Goal: Task Accomplishment & Management: Complete application form

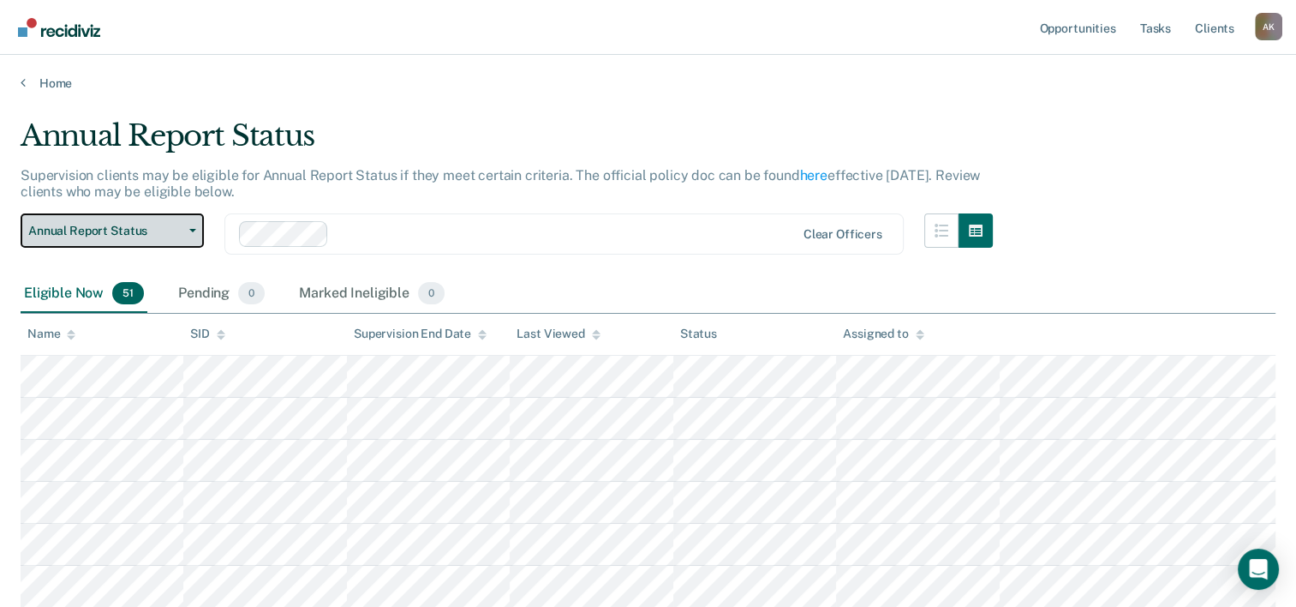
click at [183, 229] on span "button" at bounding box center [190, 230] width 14 height 3
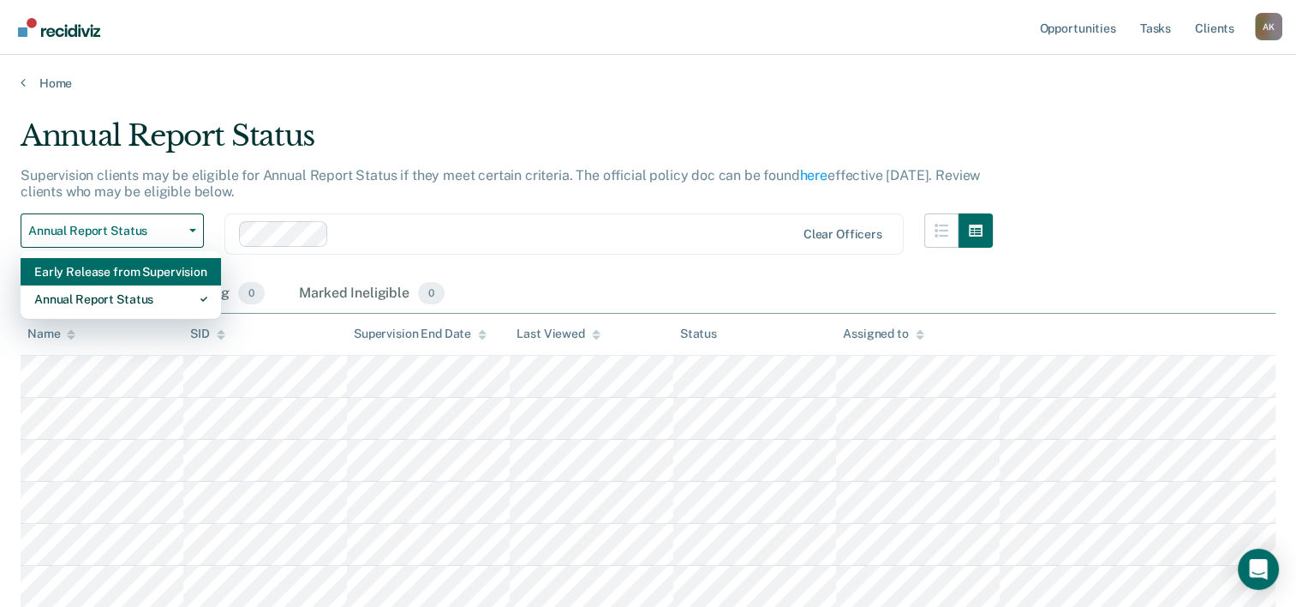
click at [127, 275] on div "Early Release from Supervision" at bounding box center [120, 271] width 173 height 27
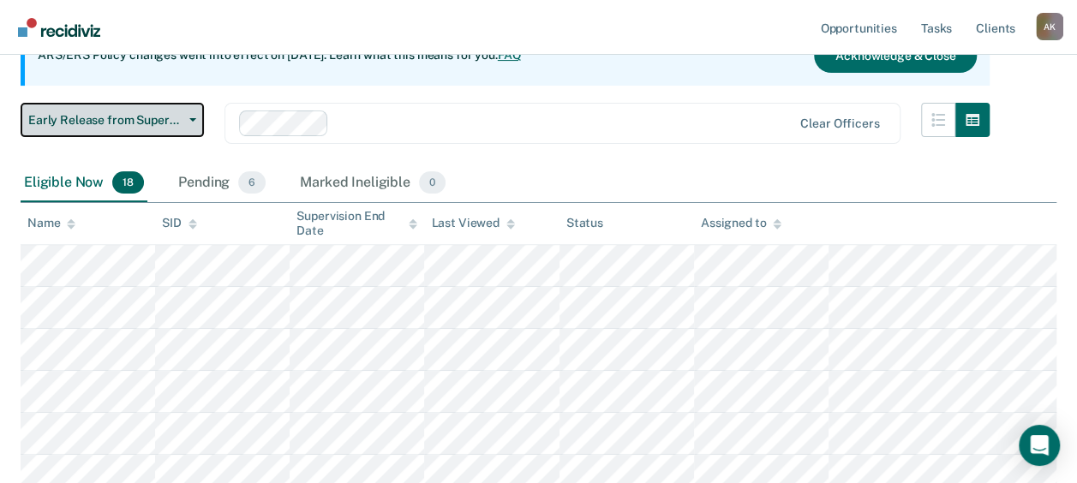
scroll to position [257, 0]
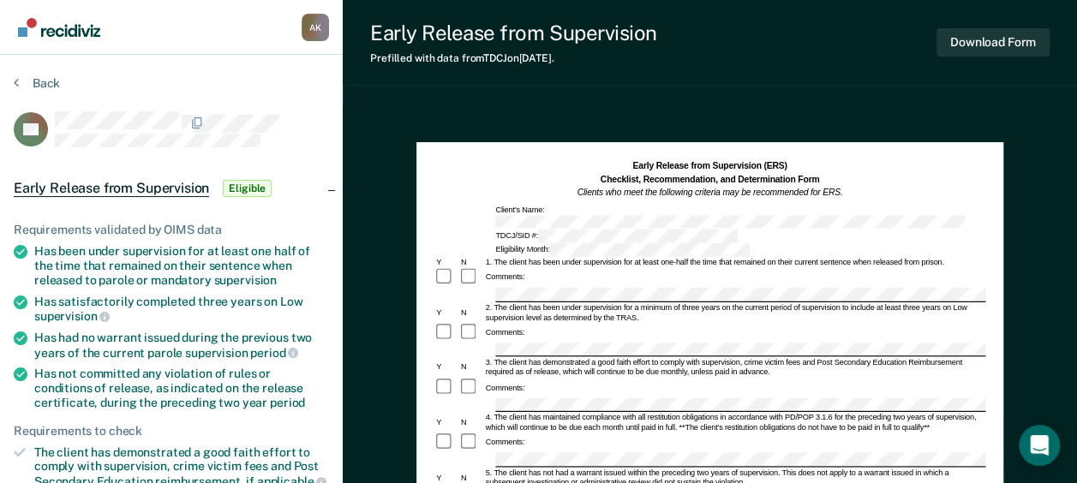
click at [20, 333] on icon at bounding box center [21, 339] width 14 height 14
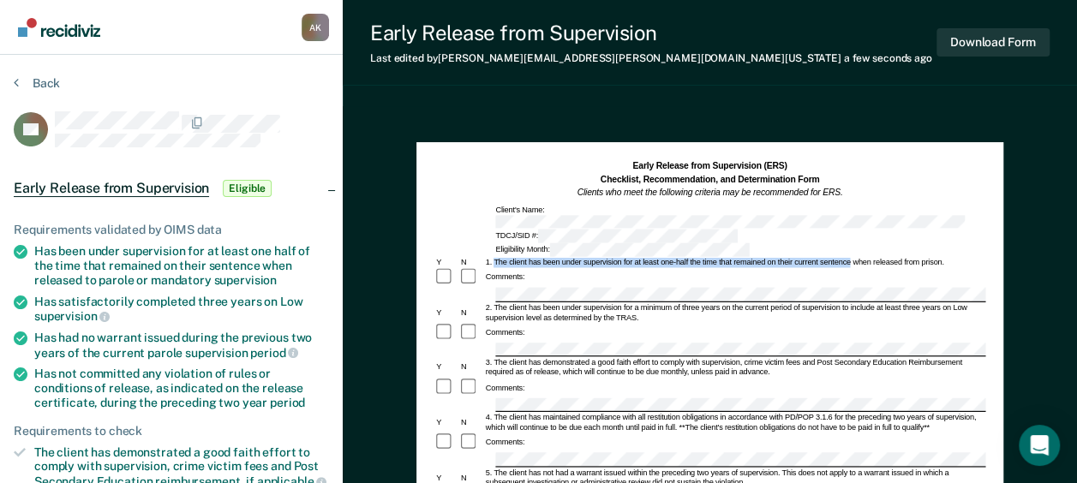
drag, startPoint x: 494, startPoint y: 235, endPoint x: 850, endPoint y: 230, distance: 356.5
click at [850, 258] on div "1. The client has been under supervision for at least one-half the time that re…" at bounding box center [734, 263] width 502 height 10
copy div "The client has been under supervision for at least one-half the time that remai…"
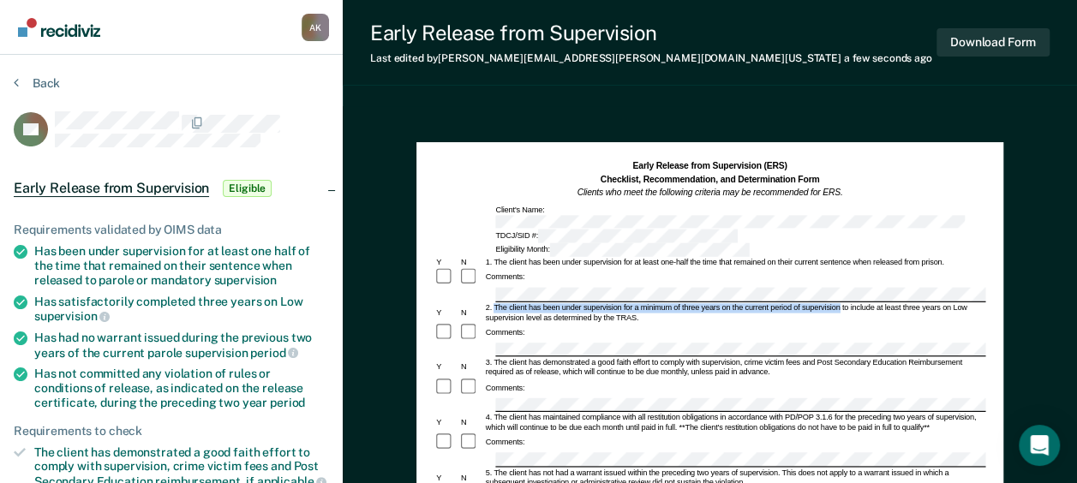
drag, startPoint x: 494, startPoint y: 274, endPoint x: 840, endPoint y: 273, distance: 346.2
click at [840, 303] on div "2. The client has been under supervision for a minimum of three years on the cu…" at bounding box center [734, 313] width 502 height 20
copy div "The client has been under supervision for a minimum of three years on the curre…"
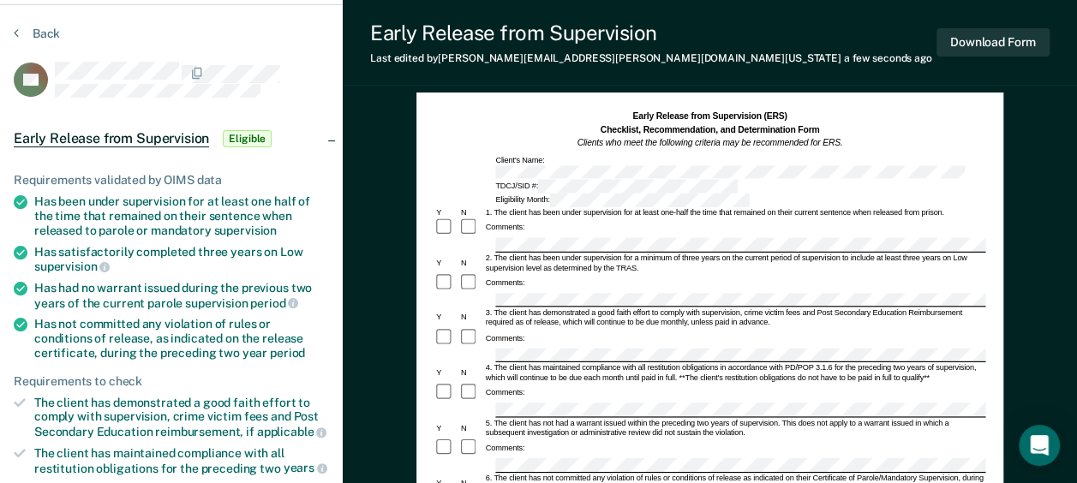
scroll to position [86, 0]
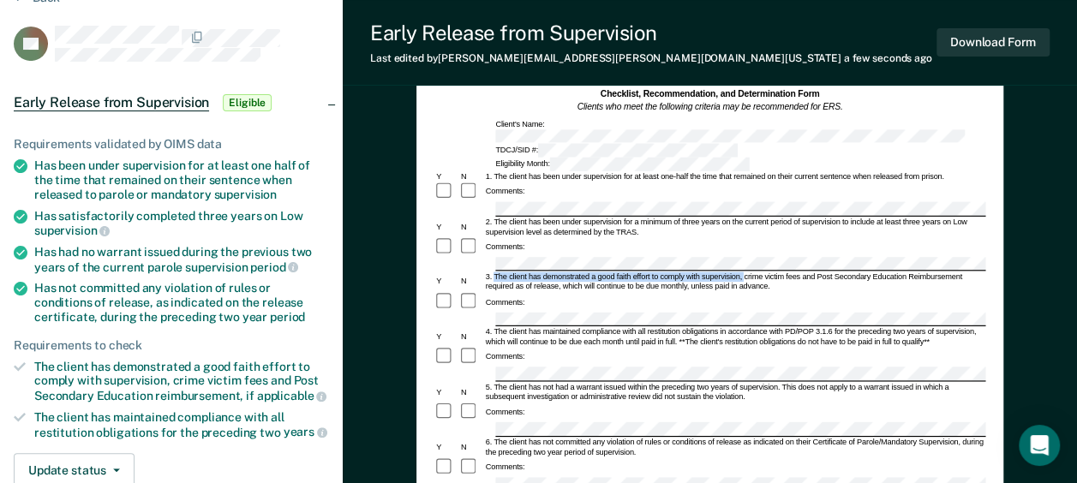
drag, startPoint x: 495, startPoint y: 243, endPoint x: 744, endPoint y: 239, distance: 248.5
click at [744, 272] on div "3. The client has demonstrated a good faith effort to comply with supervision, …" at bounding box center [734, 282] width 502 height 20
copy div "The client has demonstrated a good faith effort to comply with supervision,"
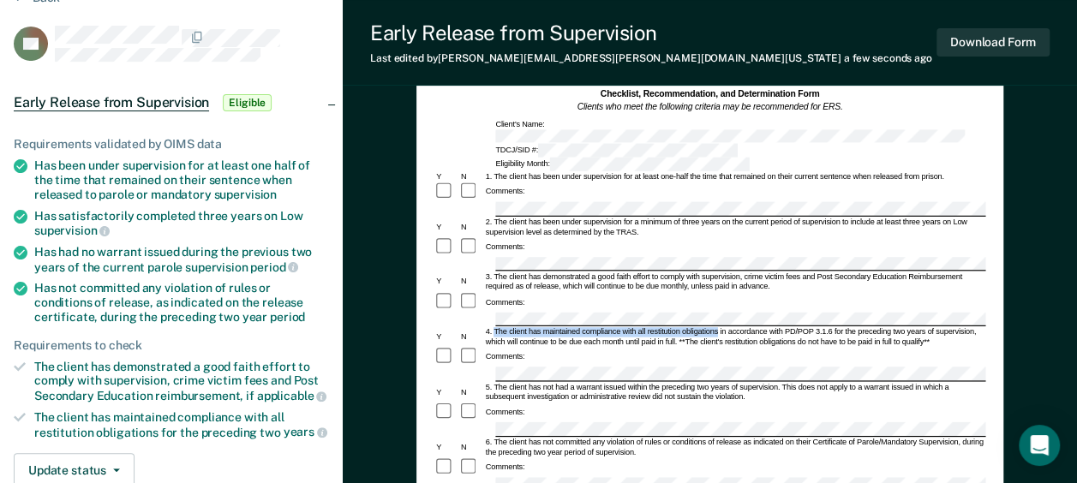
drag, startPoint x: 495, startPoint y: 290, endPoint x: 716, endPoint y: 293, distance: 221.1
click at [716, 327] on div "4. The client has maintained compliance with all restitution obligations in acc…" at bounding box center [734, 337] width 502 height 20
copy div "The client has maintained compliance with all restitution obligations"
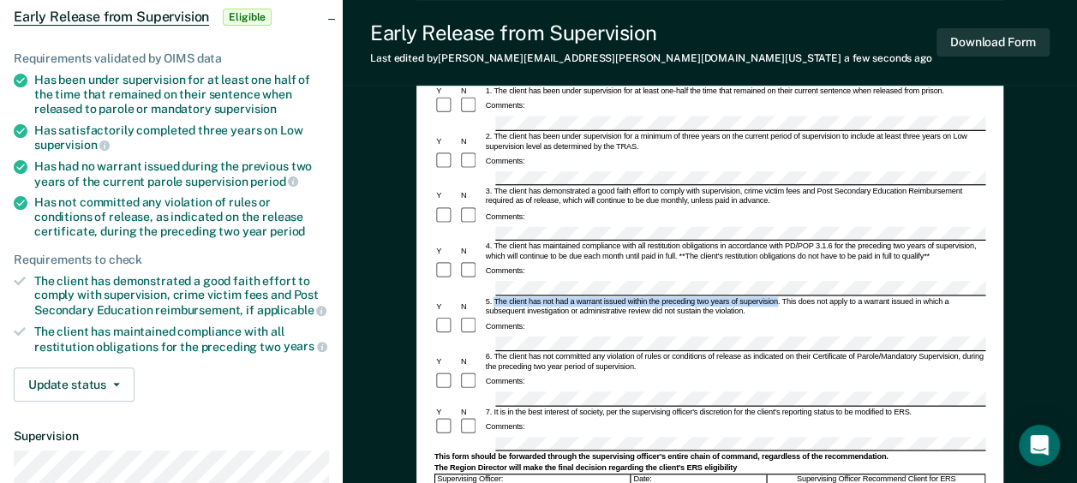
drag, startPoint x: 494, startPoint y: 255, endPoint x: 777, endPoint y: 254, distance: 283.6
click at [777, 297] on div "5. The client has not had a warrant issued within the preceding two years of su…" at bounding box center [734, 307] width 502 height 20
copy div "The client has not had a warrant issued within the preceding two years of super…"
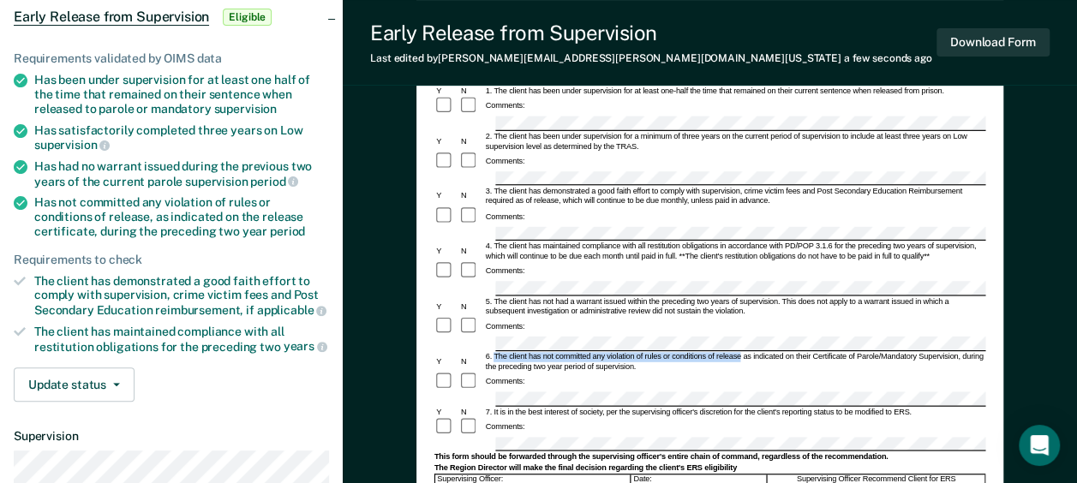
drag, startPoint x: 494, startPoint y: 308, endPoint x: 741, endPoint y: 304, distance: 247.7
click at [741, 352] on div "6. The client has not committed any violation of rules or conditions of release…" at bounding box center [734, 362] width 502 height 20
copy div "The client has not committed any violation of rules or conditions of release"
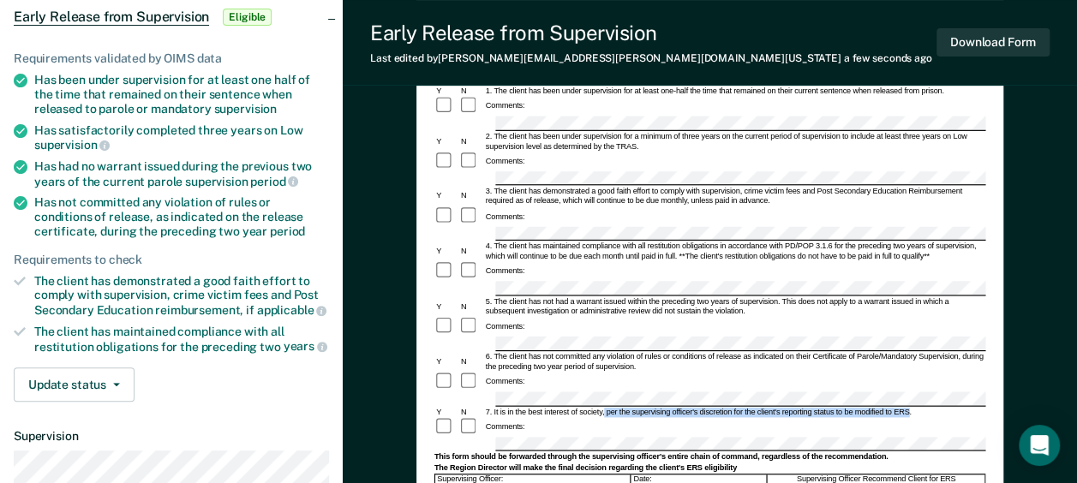
drag, startPoint x: 605, startPoint y: 359, endPoint x: 907, endPoint y: 355, distance: 302.5
click at [907, 407] on div "7. It is in the best interest of society, per the supervising officer's discret…" at bounding box center [734, 412] width 502 height 10
copy div "per the supervising officer's discretion for the client's reporting status to b…"
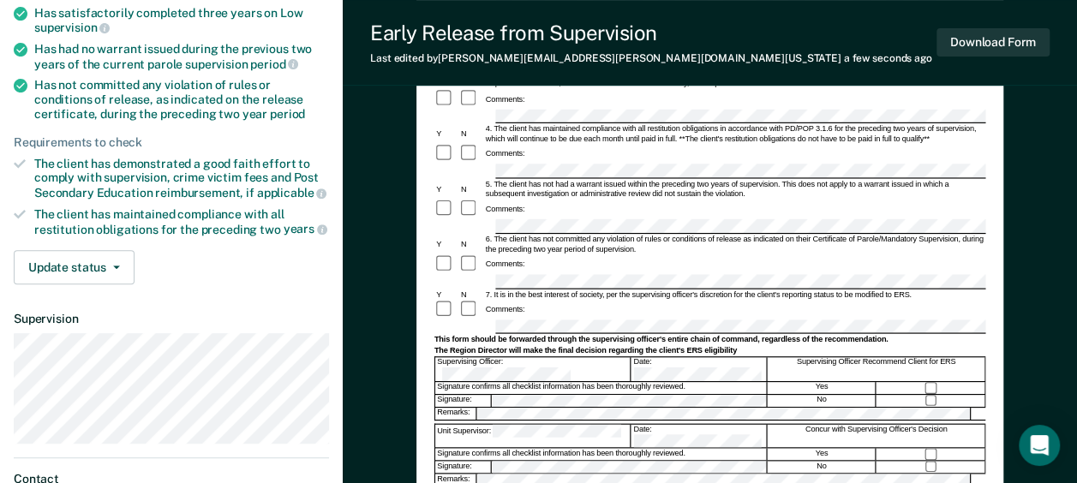
scroll to position [343, 0]
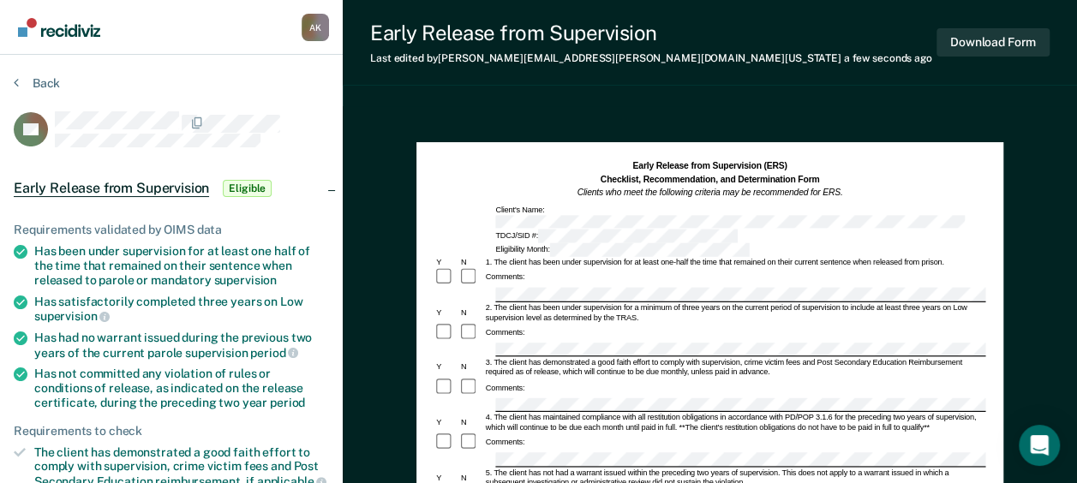
scroll to position [0, 0]
click at [986, 43] on button "Download Form" at bounding box center [993, 42] width 113 height 28
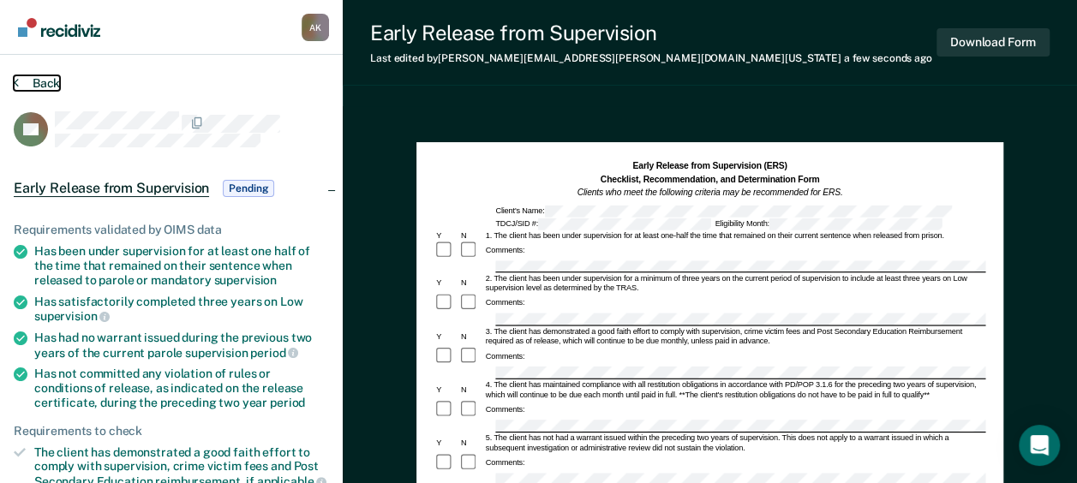
click at [21, 80] on button "Back" at bounding box center [37, 82] width 46 height 15
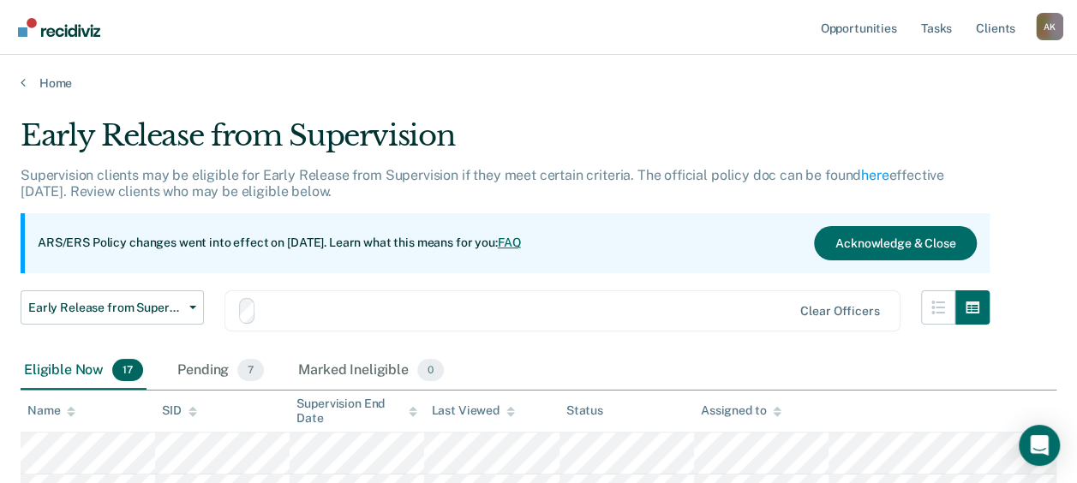
scroll to position [257, 0]
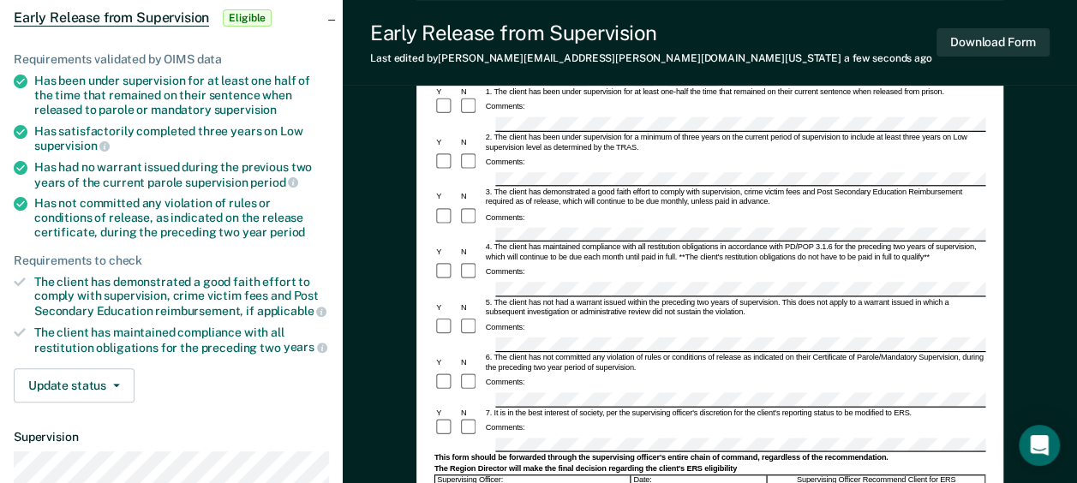
scroll to position [171, 0]
click at [530, 251] on form "Early Release from Supervision (ERS) Checklist, Recommendation, and Determinati…" at bounding box center [709, 401] width 551 height 825
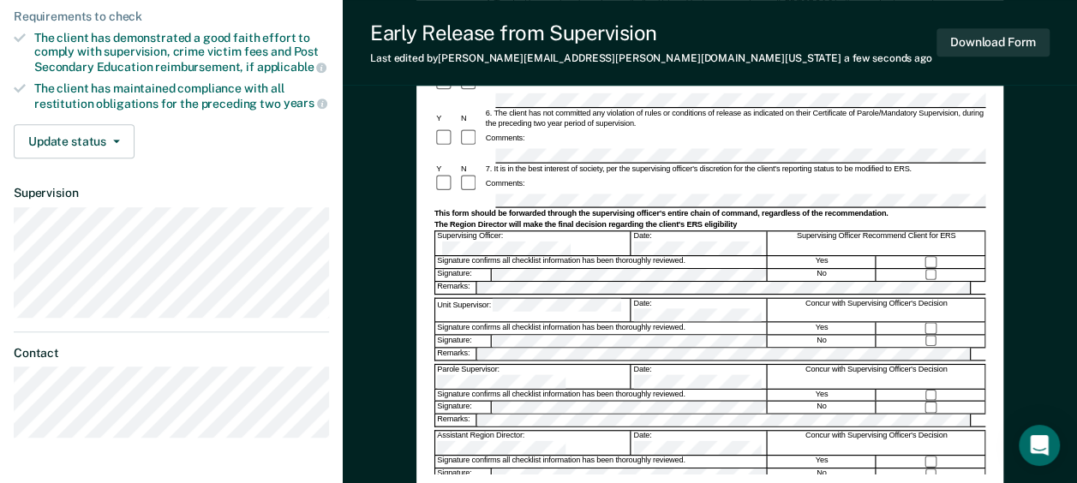
scroll to position [428, 0]
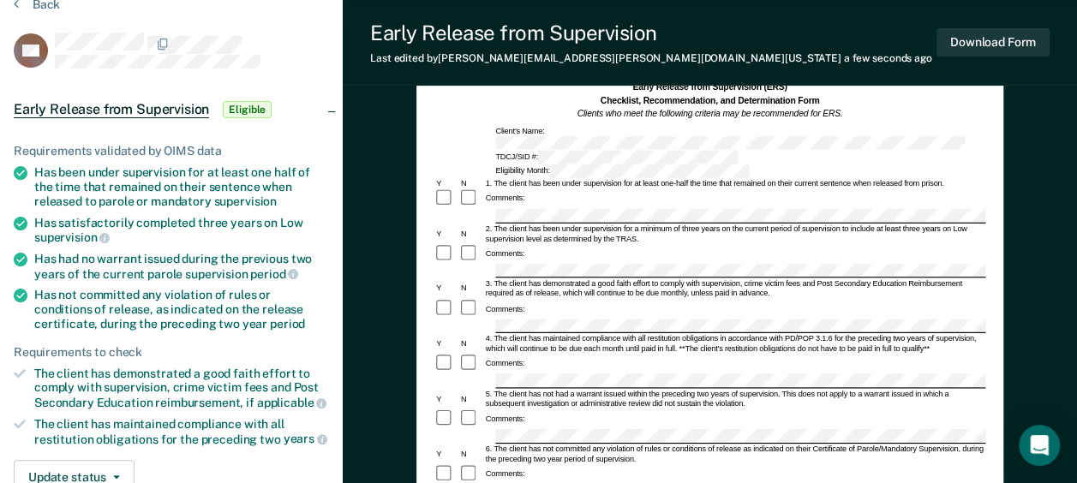
scroll to position [171, 0]
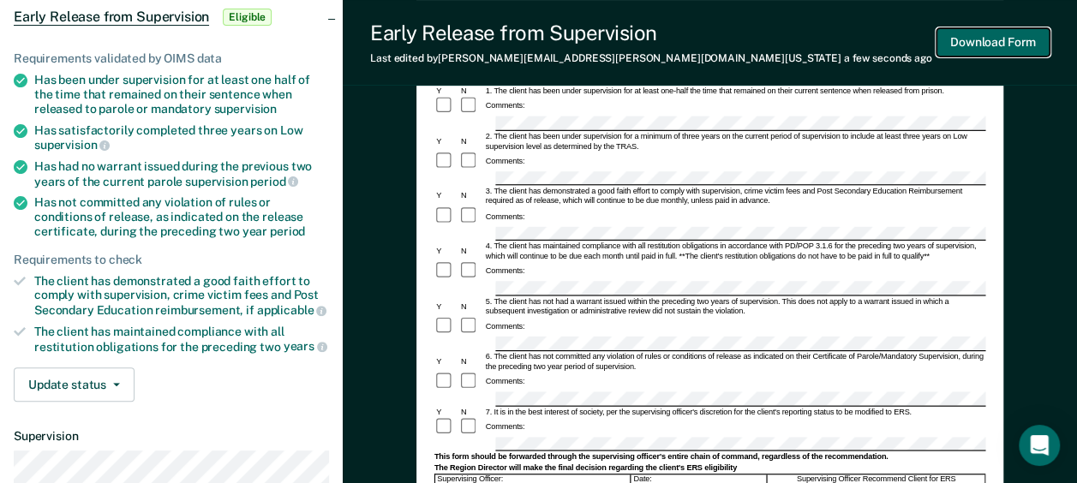
click at [985, 41] on button "Download Form" at bounding box center [993, 42] width 113 height 28
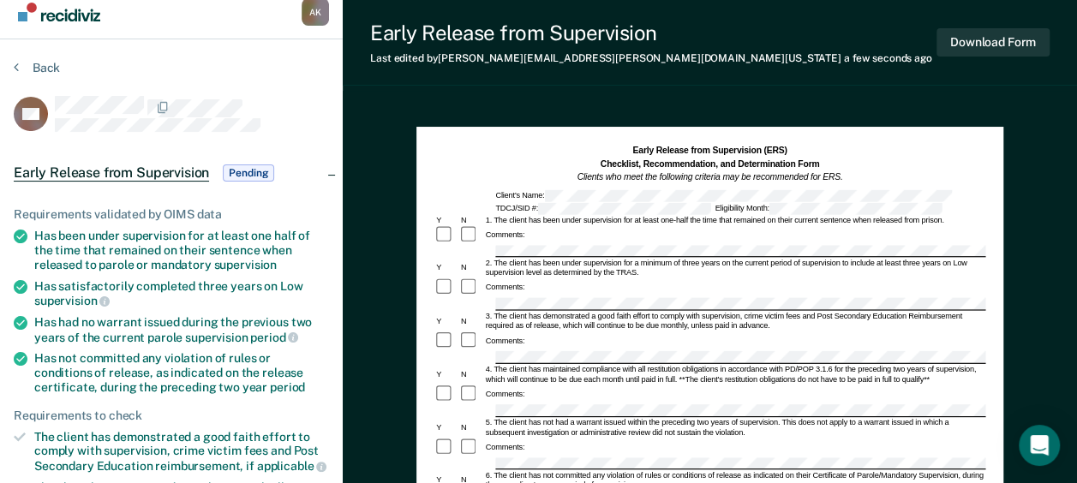
scroll to position [0, 0]
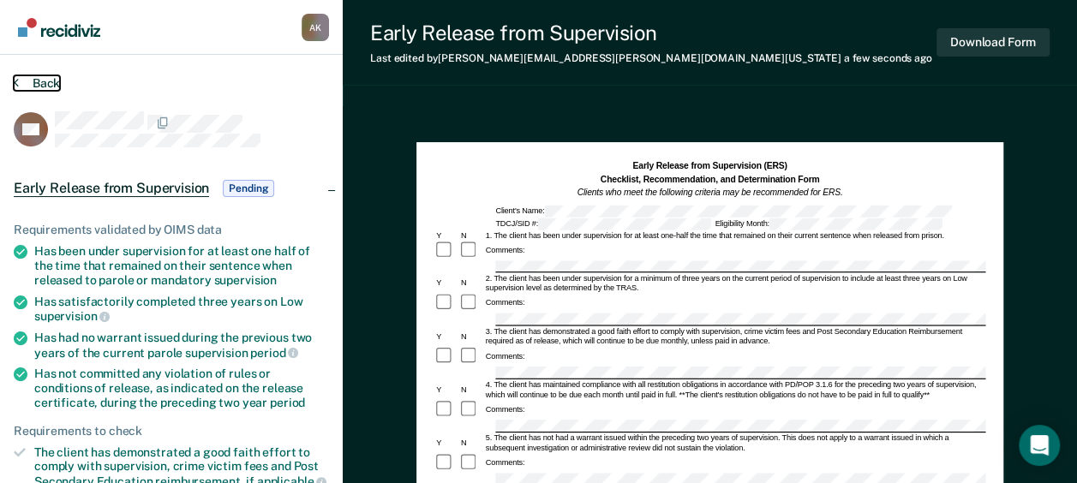
click at [17, 85] on icon at bounding box center [16, 82] width 5 height 14
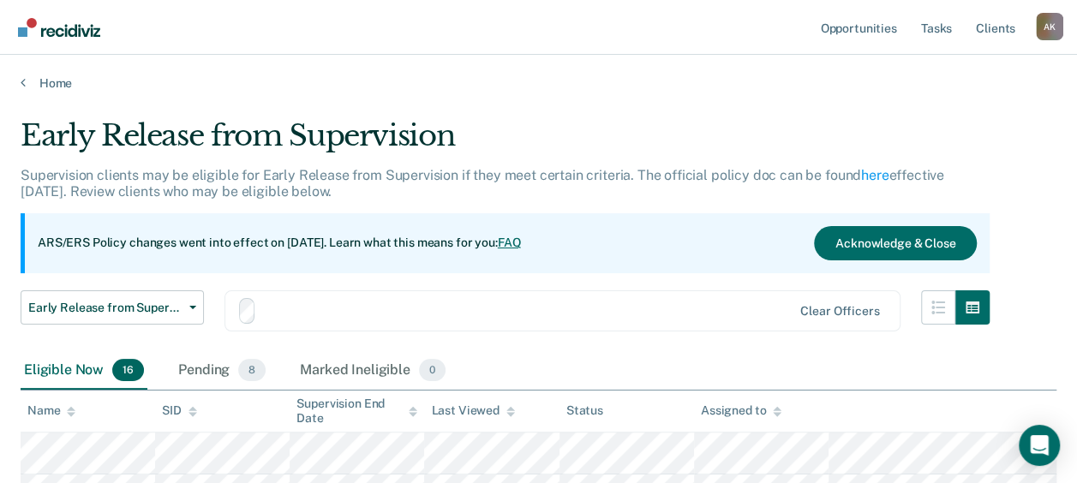
scroll to position [257, 0]
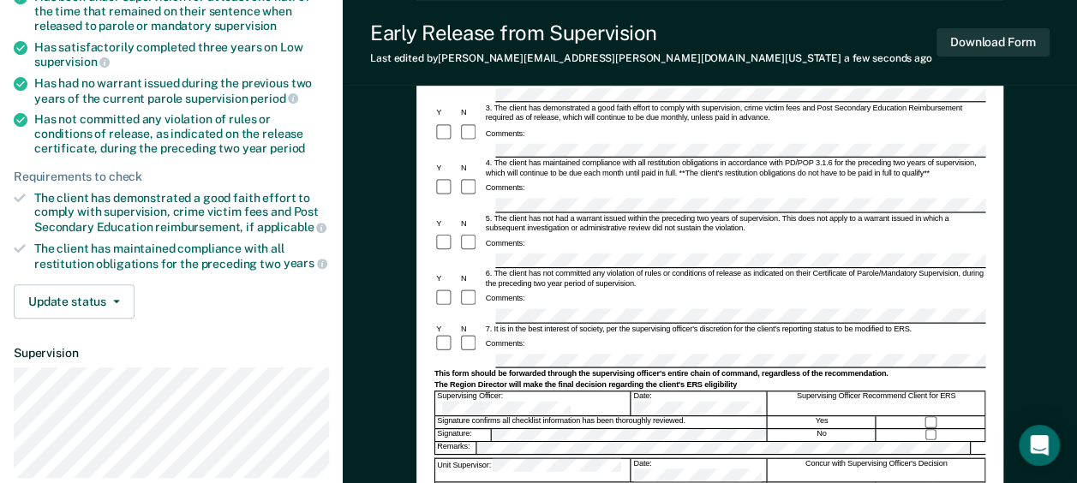
scroll to position [257, 0]
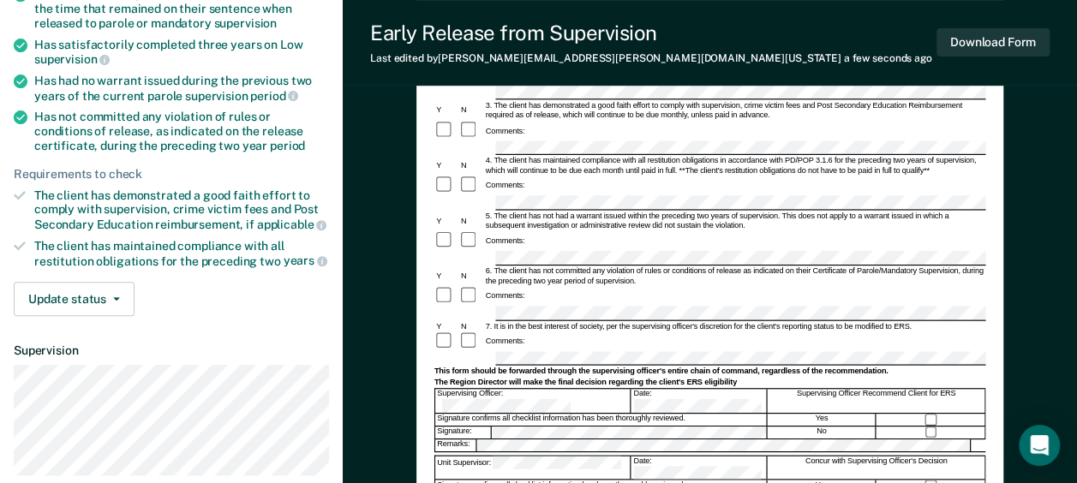
click at [475, 332] on div at bounding box center [470, 342] width 25 height 20
click at [474, 332] on div at bounding box center [470, 342] width 25 height 20
click at [983, 34] on button "Download Form" at bounding box center [993, 42] width 113 height 28
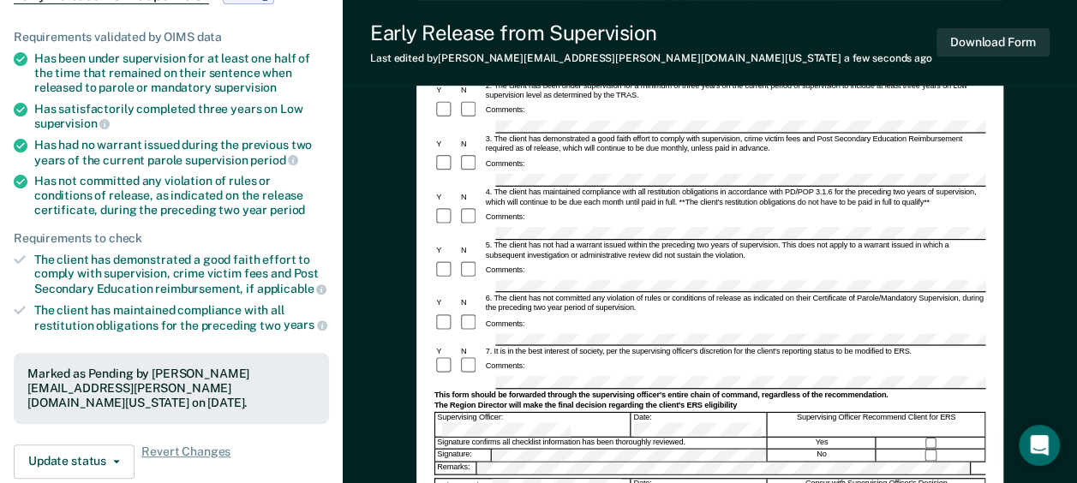
scroll to position [0, 0]
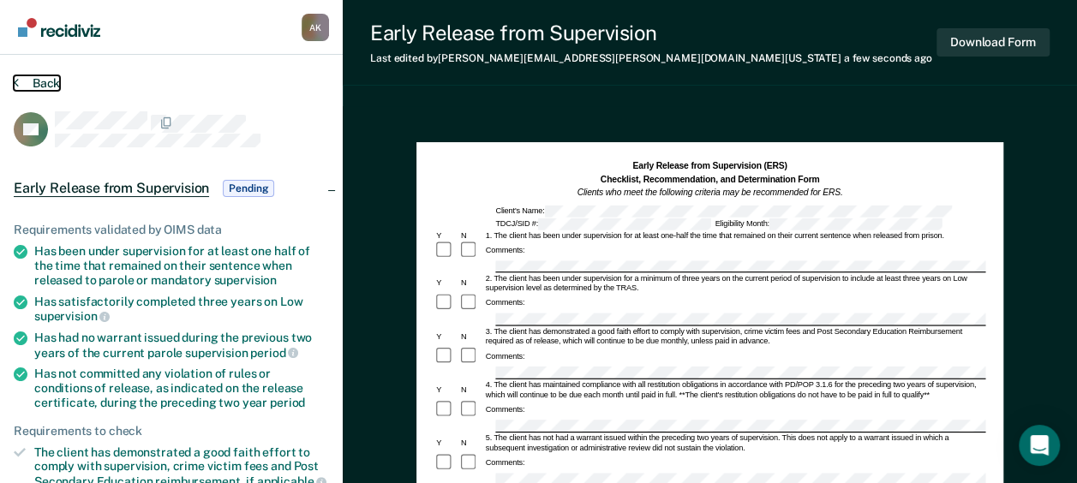
click at [21, 81] on button "Back" at bounding box center [37, 82] width 46 height 15
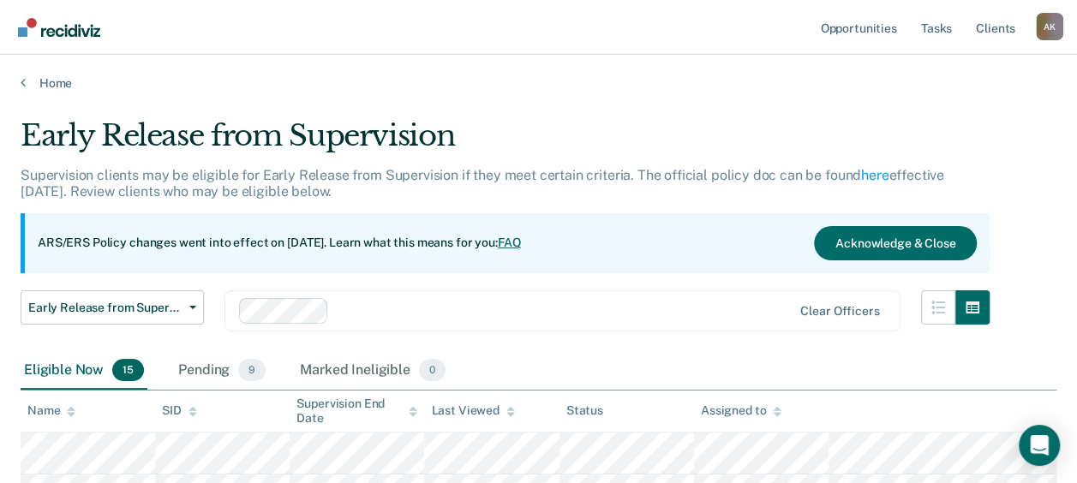
scroll to position [257, 0]
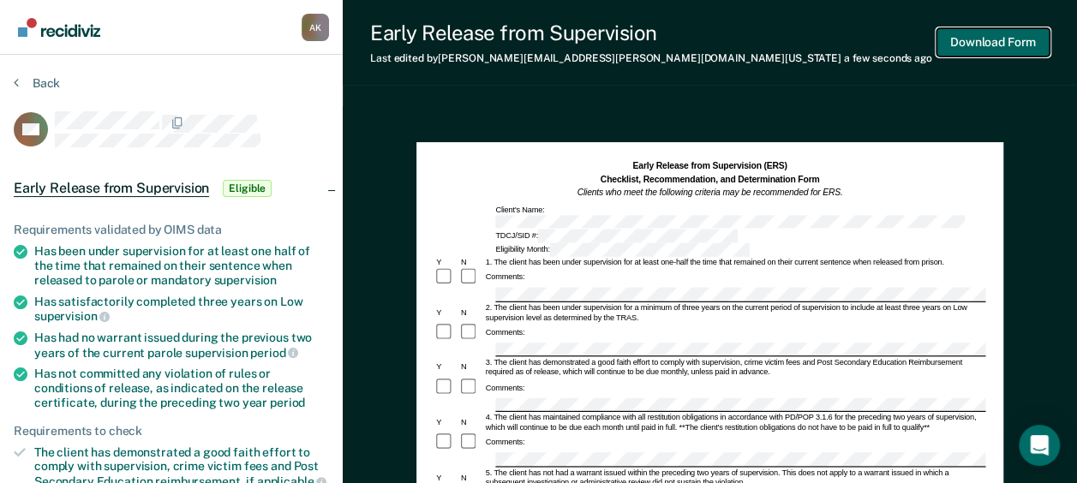
click at [1003, 42] on button "Download Form" at bounding box center [993, 42] width 113 height 28
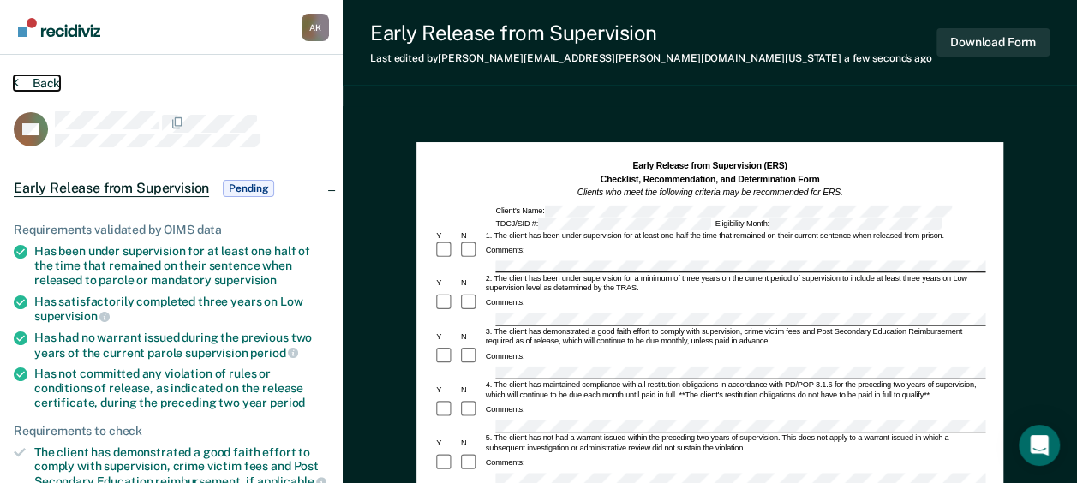
click at [21, 85] on button "Back" at bounding box center [37, 82] width 46 height 15
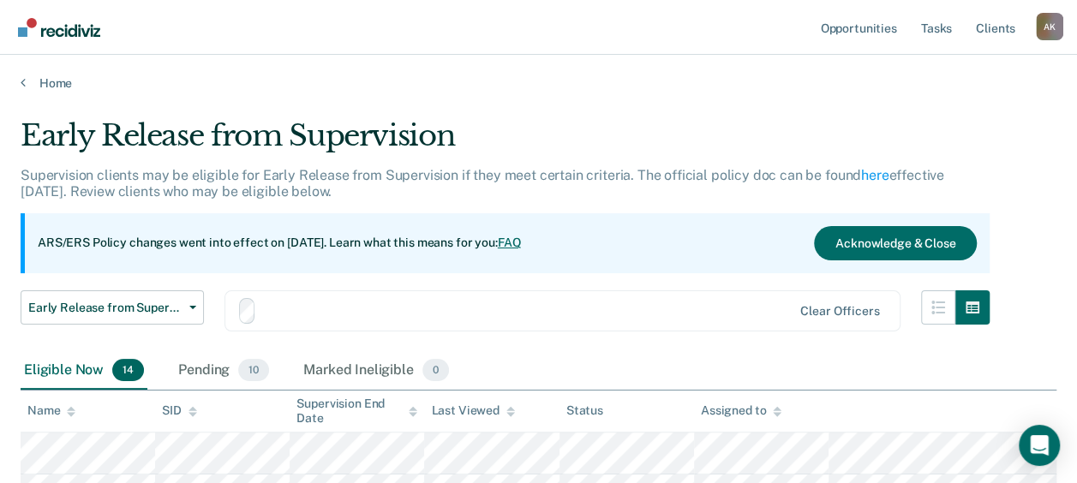
scroll to position [257, 0]
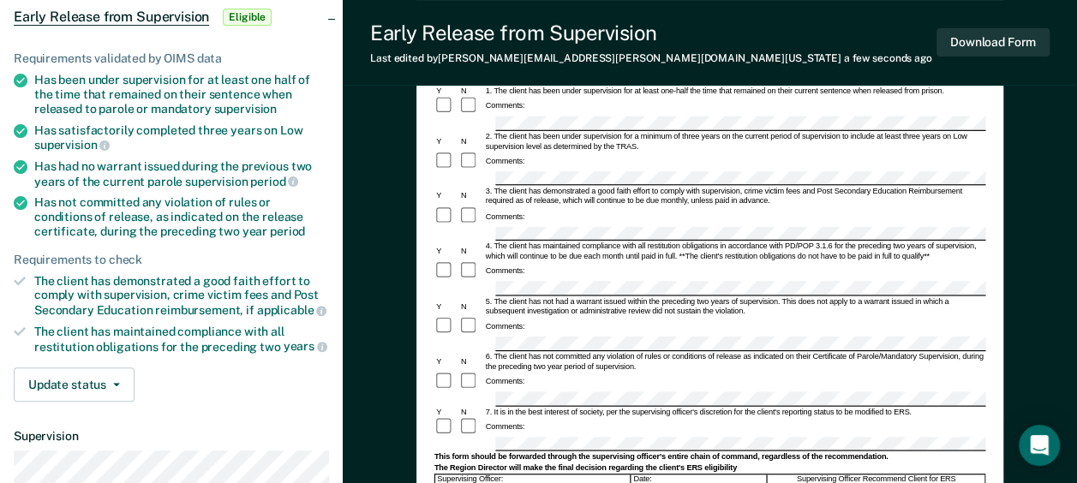
scroll to position [86, 0]
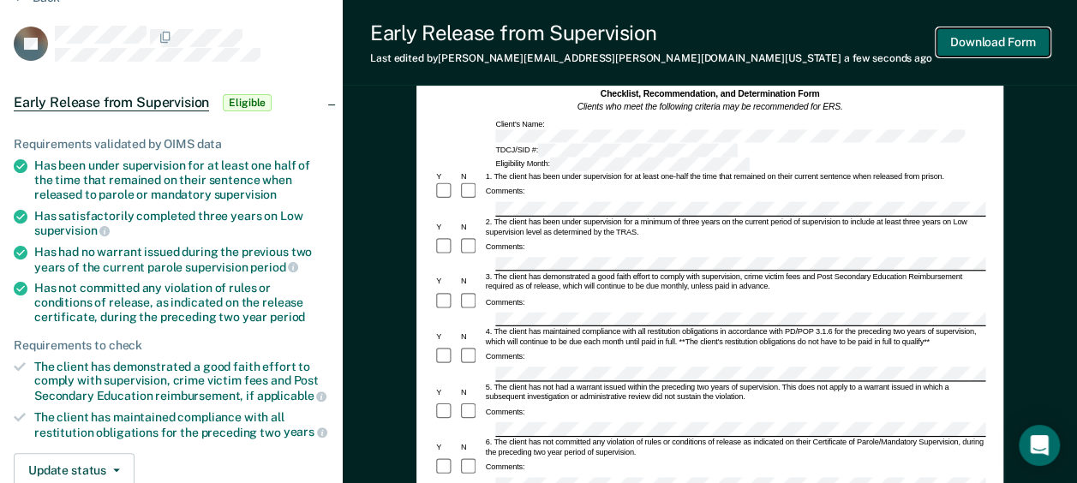
click at [972, 41] on button "Download Form" at bounding box center [993, 42] width 113 height 28
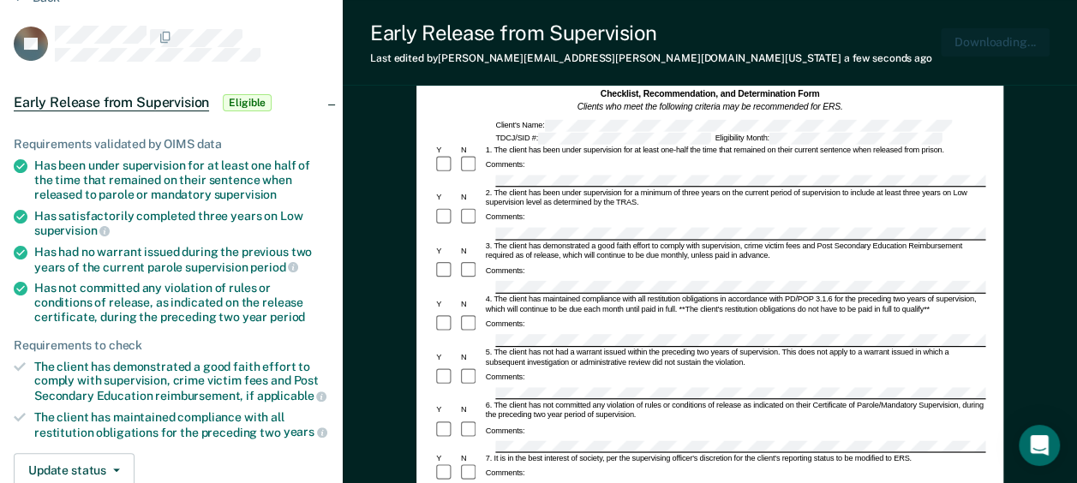
scroll to position [0, 0]
